Goal: Task Accomplishment & Management: Manage account settings

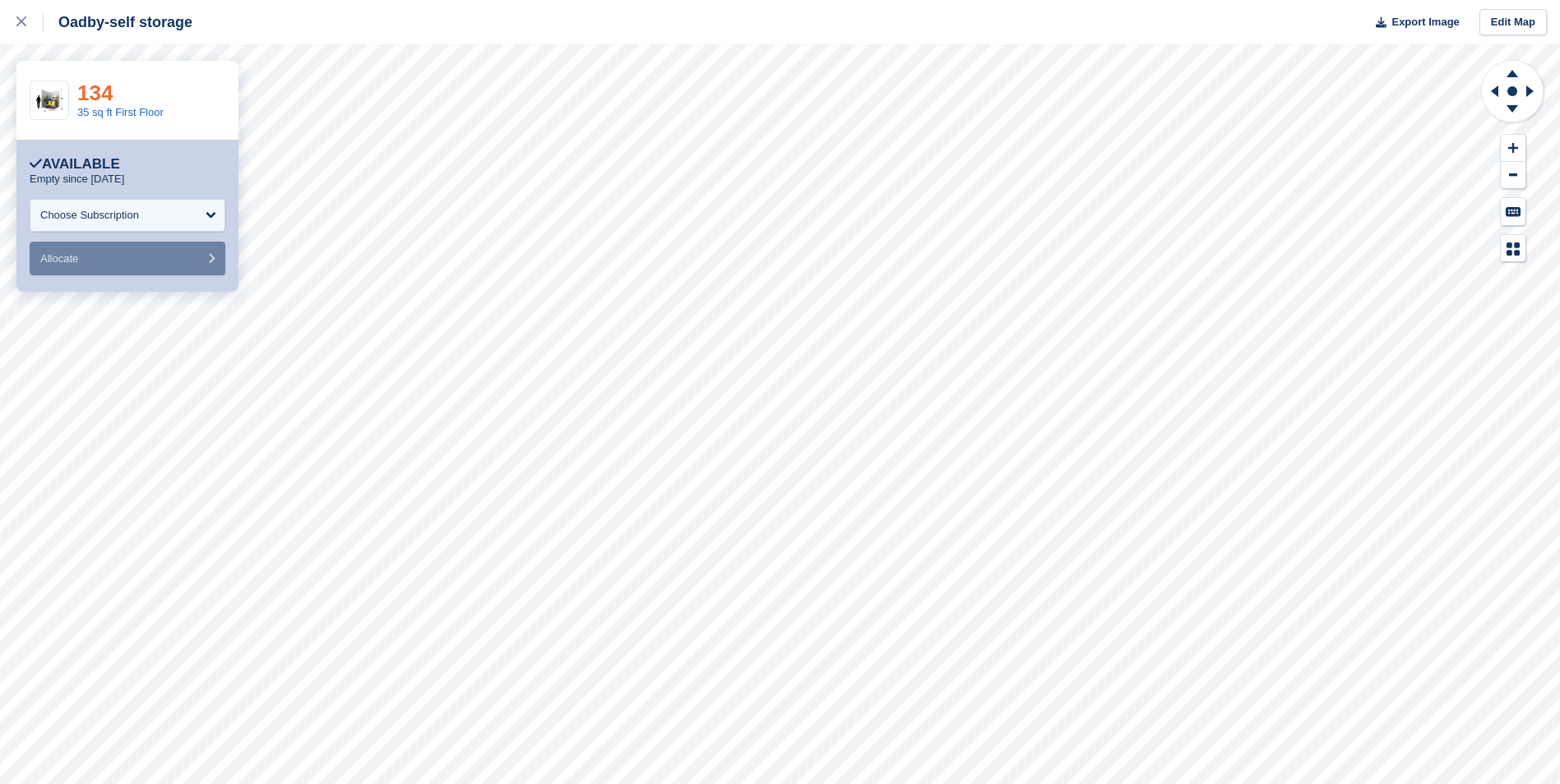
click at [92, 92] on link "134" at bounding box center [94, 93] width 36 height 25
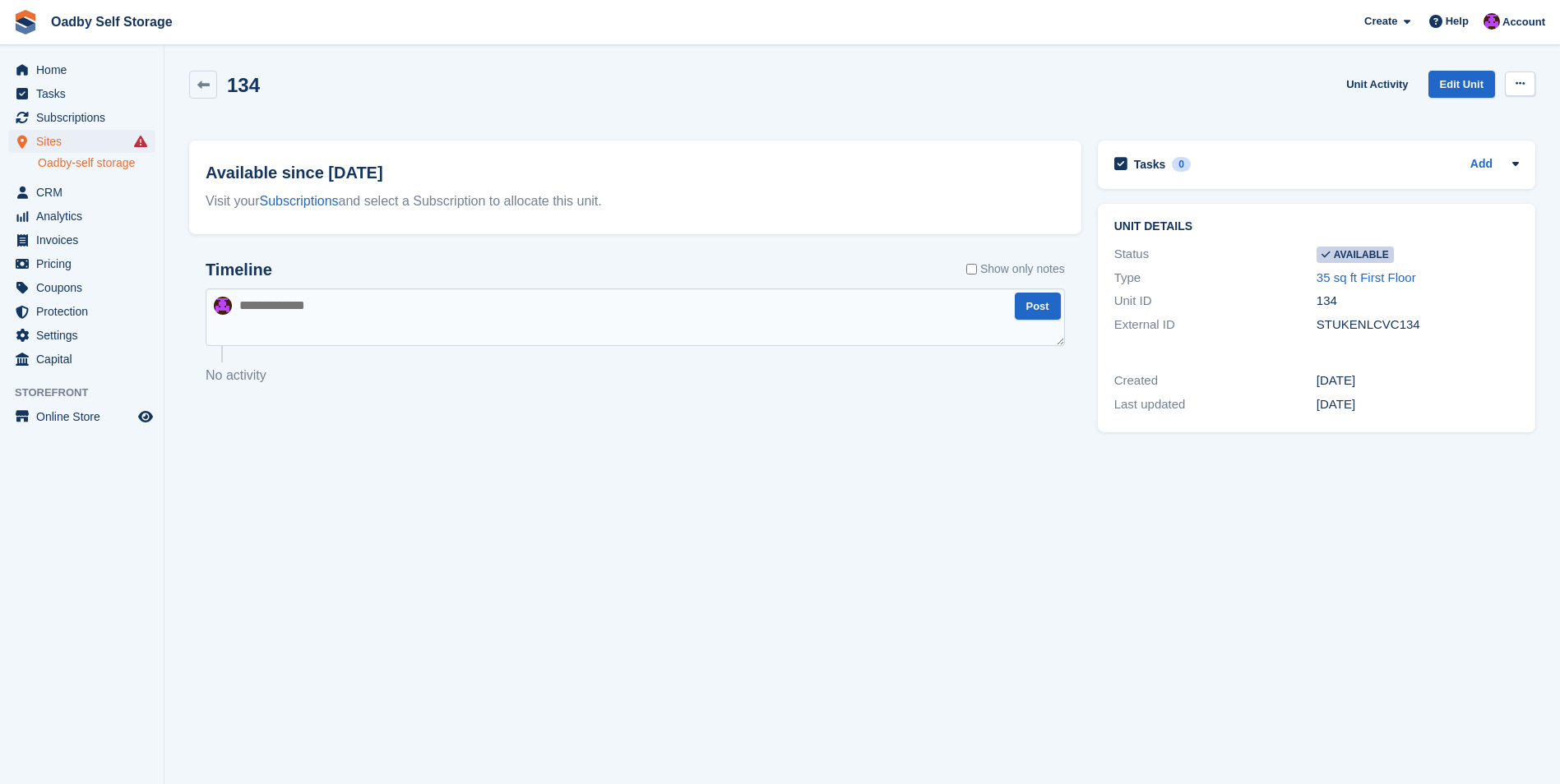
click at [1515, 78] on icon at bounding box center [1519, 83] width 9 height 11
click at [1475, 109] on p "Make unavailable" at bounding box center [1456, 116] width 143 height 21
click at [201, 87] on icon at bounding box center [203, 85] width 13 height 13
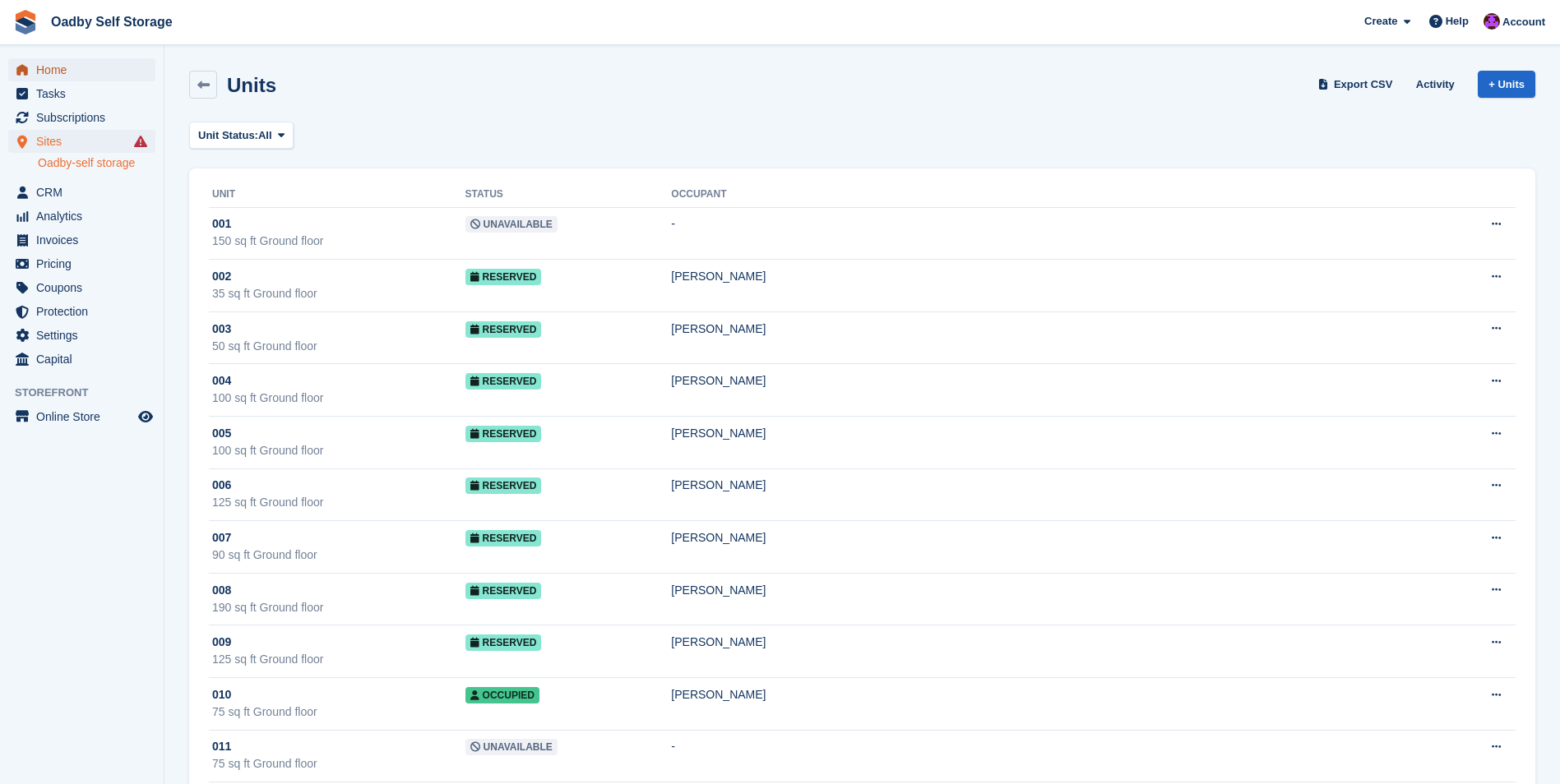
click at [55, 69] on span "Home" at bounding box center [86, 70] width 98 height 23
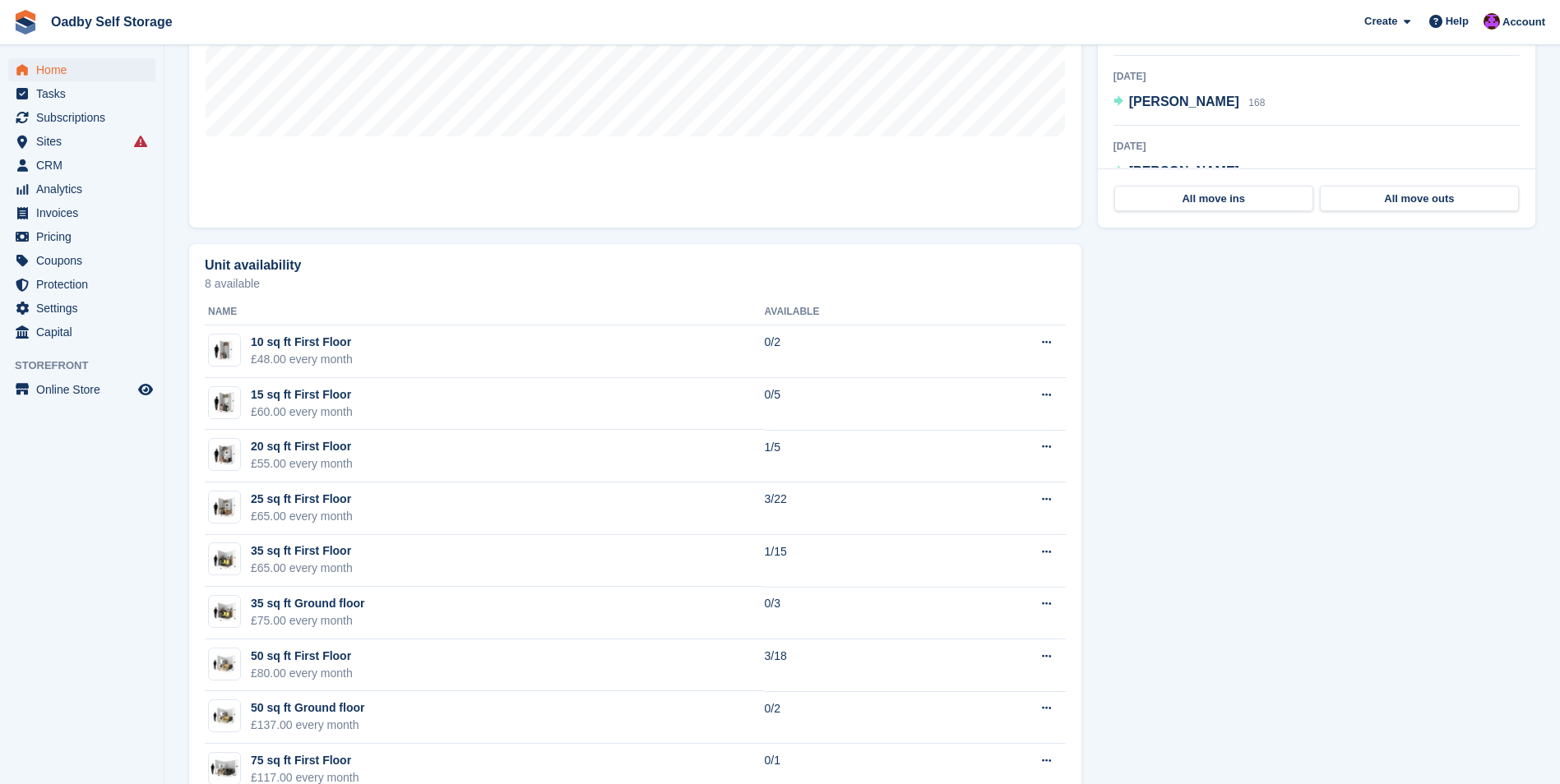
scroll to position [328, 0]
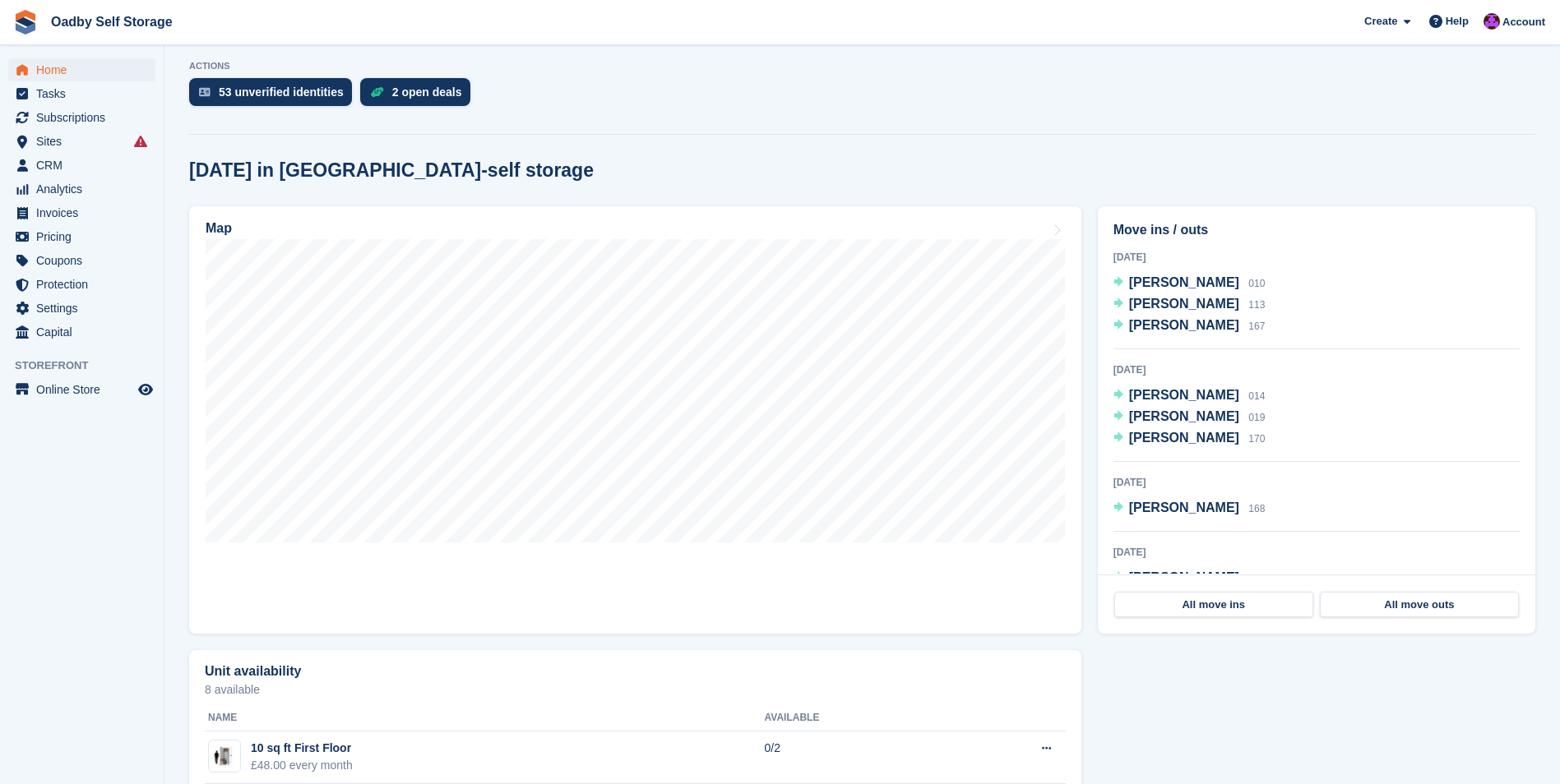
click at [928, 170] on div "Today in Oadby-self storage" at bounding box center [861, 170] width 1346 height 22
